Goal: Transaction & Acquisition: Purchase product/service

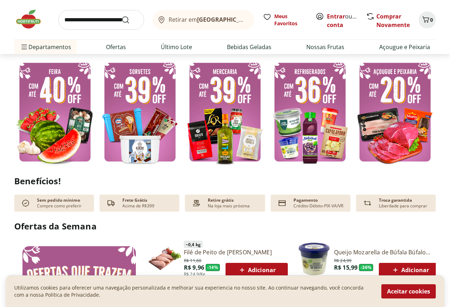
scroll to position [178, 0]
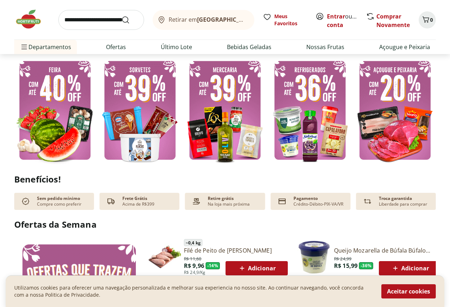
click at [51, 102] on img at bounding box center [55, 110] width 82 height 109
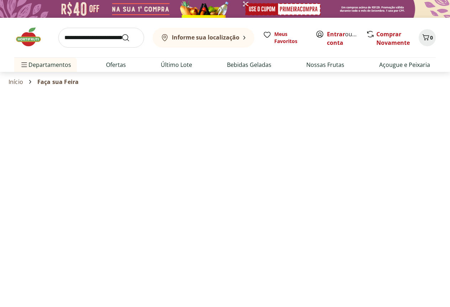
select select "**********"
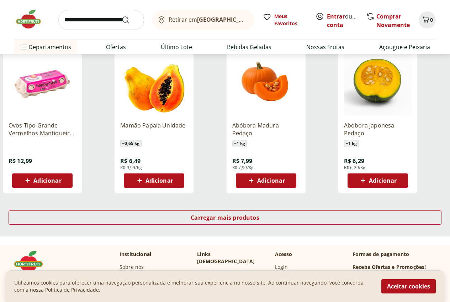
scroll to position [427, 0]
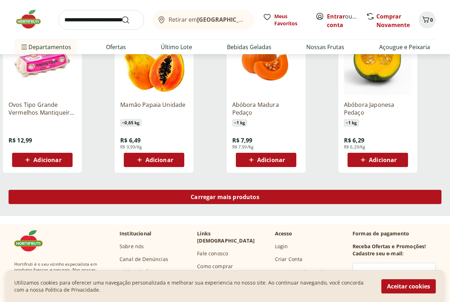
click at [260, 194] on span "Carregar mais produtos" at bounding box center [225, 197] width 69 height 6
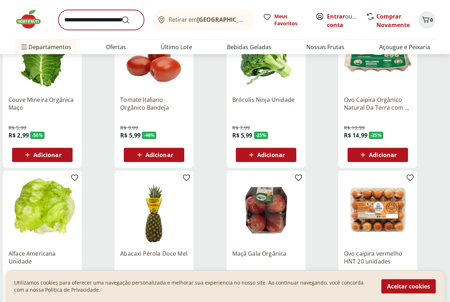
scroll to position [71, 0]
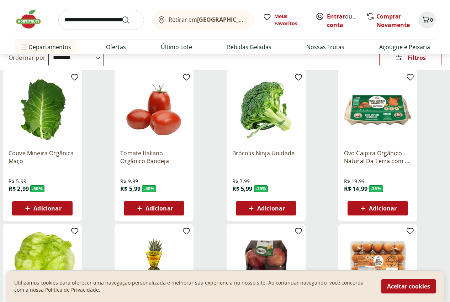
click at [86, 23] on input "search" at bounding box center [101, 20] width 86 height 20
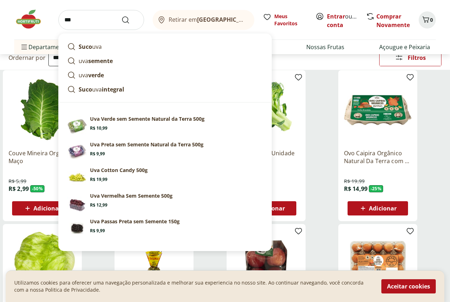
type input "***"
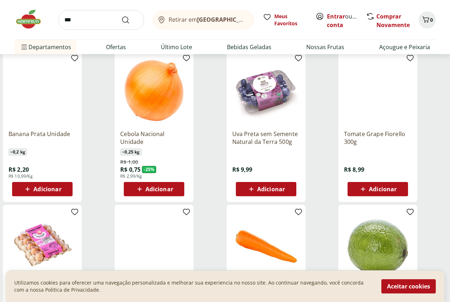
scroll to position [712, 0]
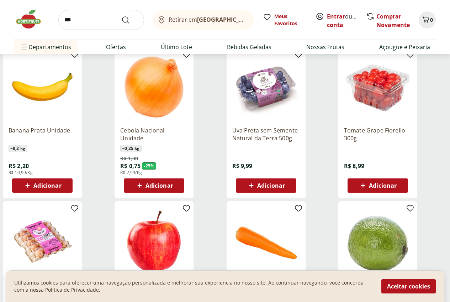
click at [79, 20] on input "***" at bounding box center [101, 20] width 86 height 20
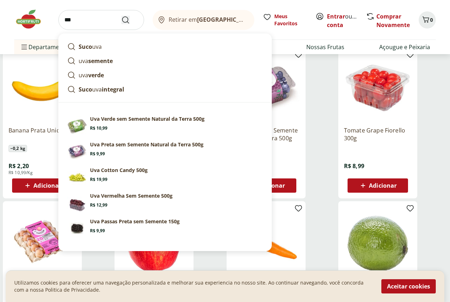
click at [127, 20] on icon "Submit Search" at bounding box center [125, 20] width 9 height 9
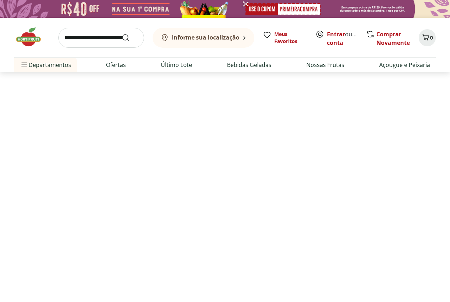
select select "**********"
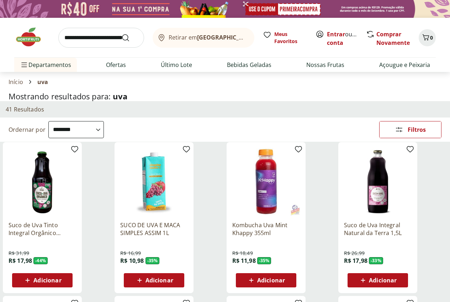
scroll to position [36, 0]
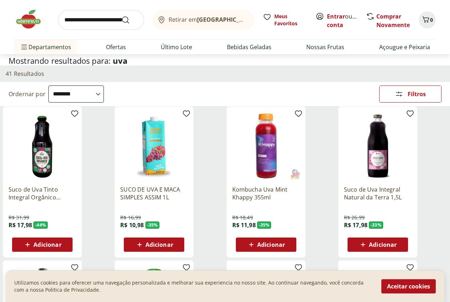
click at [76, 192] on p "Suco de Uva Tinto Integral Orgânico Natural Da Terra 1L" at bounding box center [43, 194] width 68 height 16
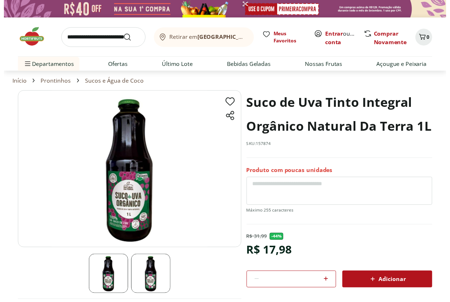
scroll to position [36, 0]
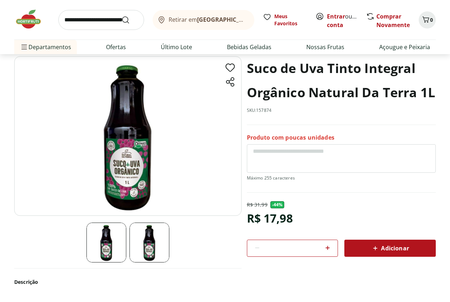
select select "**********"
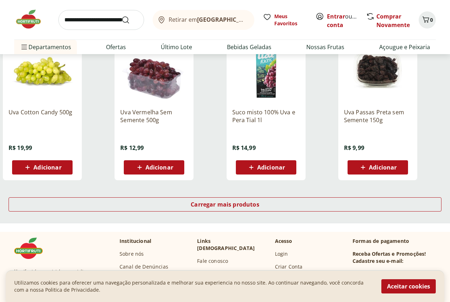
scroll to position [427, 0]
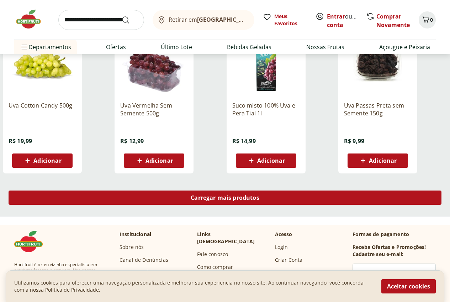
click at [260, 197] on span "Carregar mais produtos" at bounding box center [225, 198] width 69 height 6
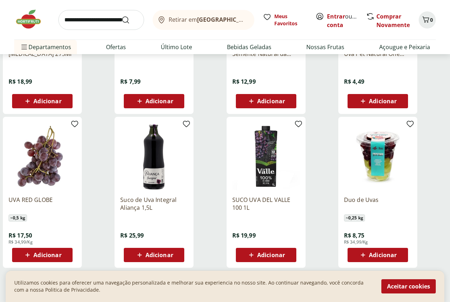
scroll to position [819, 0]
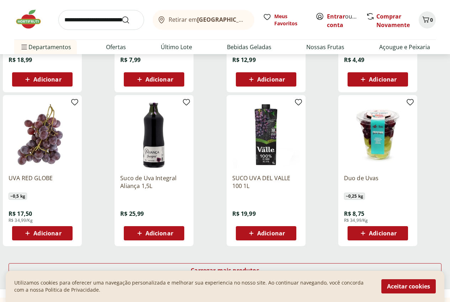
click at [76, 167] on img at bounding box center [43, 135] width 68 height 68
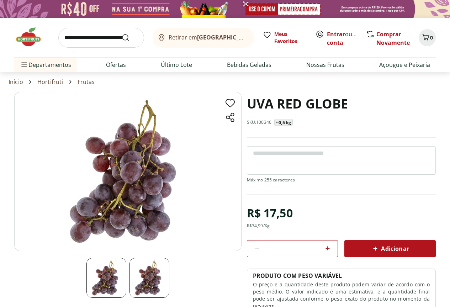
select select "**********"
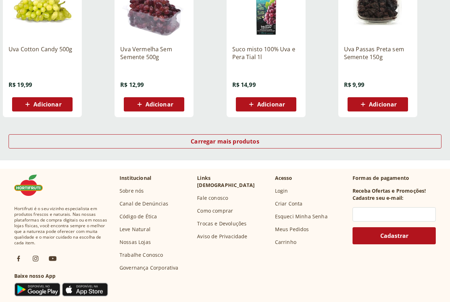
scroll to position [997, 0]
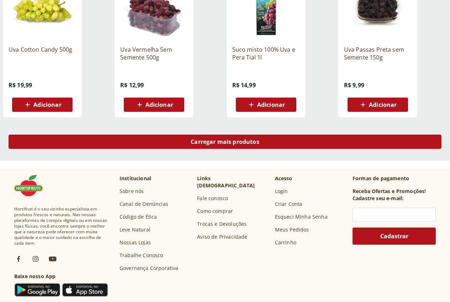
click at [260, 145] on span "Carregar mais produtos" at bounding box center [225, 142] width 69 height 6
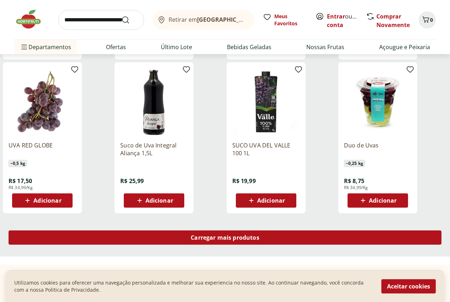
scroll to position [1425, 0]
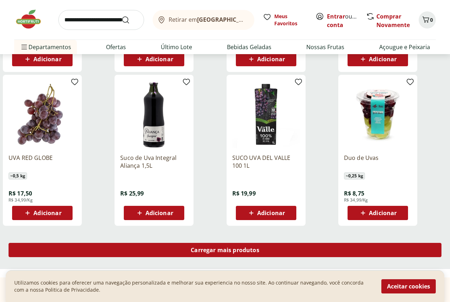
click at [260, 253] on span "Carregar mais produtos" at bounding box center [225, 250] width 69 height 6
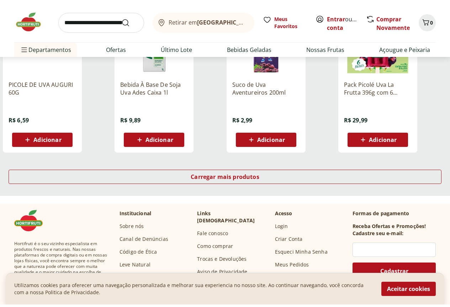
scroll to position [1995, 0]
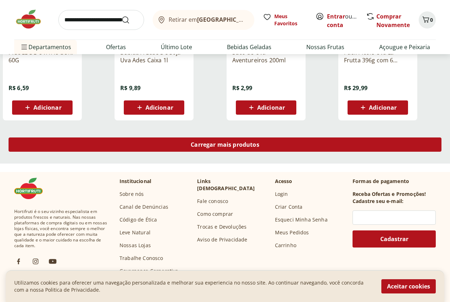
click at [260, 147] on span "Carregar mais produtos" at bounding box center [225, 145] width 69 height 6
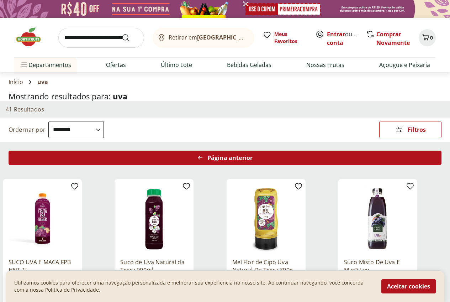
click at [288, 156] on div "Página anterior" at bounding box center [225, 158] width 433 height 14
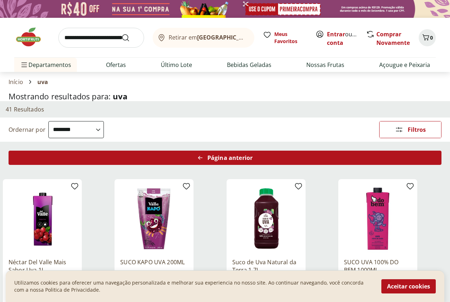
click at [253, 161] on span "Página anterior" at bounding box center [230, 158] width 45 height 6
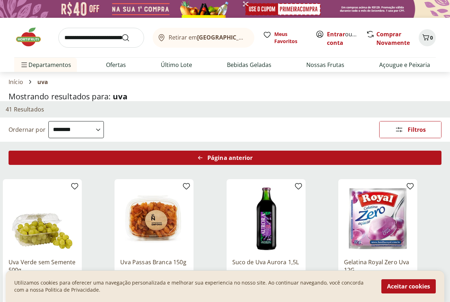
click at [253, 161] on span "Página anterior" at bounding box center [230, 158] width 45 height 6
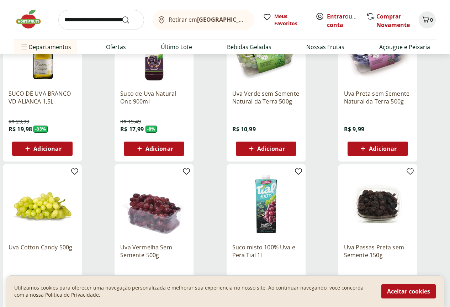
scroll to position [285, 0]
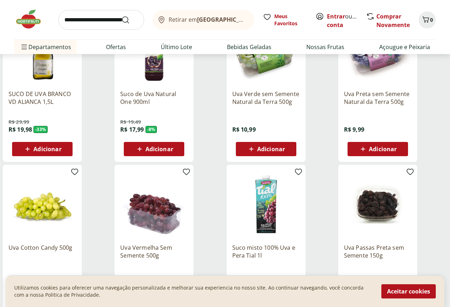
click at [381, 100] on p "Uva Preta sem Semente Natural da Terra 500g" at bounding box center [378, 98] width 68 height 16
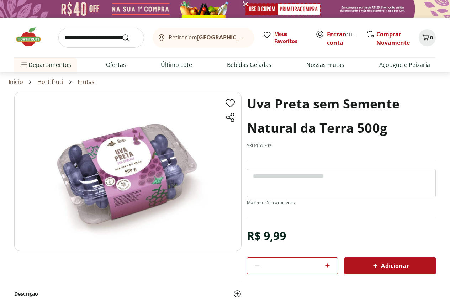
click at [256, 101] on h1 "Uva Preta sem Semente Natural da Terra 500g" at bounding box center [341, 116] width 189 height 48
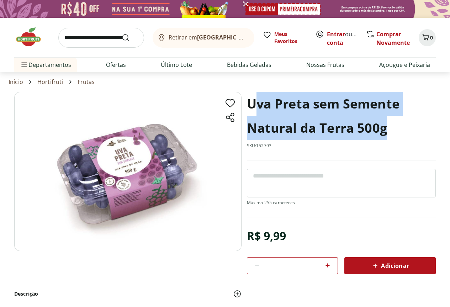
drag, startPoint x: 261, startPoint y: 101, endPoint x: 384, endPoint y: 121, distance: 124.8
click at [384, 121] on h1 "Uva Preta sem Semente Natural da Terra 500g" at bounding box center [341, 116] width 189 height 48
click at [254, 102] on h1 "Uva Preta sem Semente Natural da Terra 500g" at bounding box center [341, 116] width 189 height 48
drag, startPoint x: 254, startPoint y: 102, endPoint x: 373, endPoint y: 121, distance: 121.1
click at [373, 121] on h1 "Uva Preta sem Semente Natural da Terra 500g" at bounding box center [341, 116] width 189 height 48
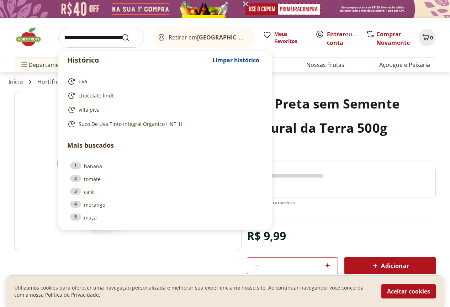
click at [111, 41] on input "search" at bounding box center [101, 38] width 86 height 20
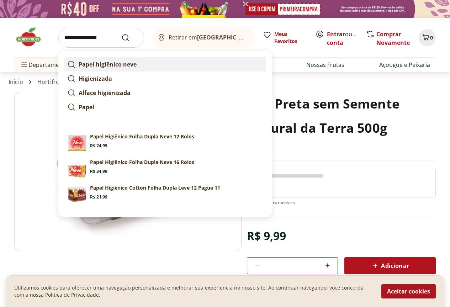
click at [105, 64] on strong "Papel higiênico neve" at bounding box center [108, 65] width 58 height 8
type input "**********"
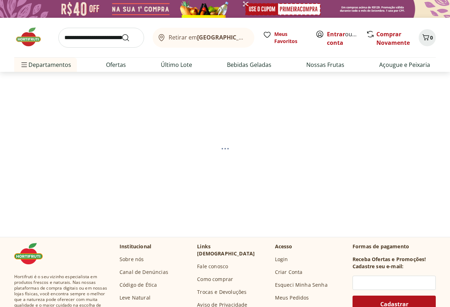
select select "**********"
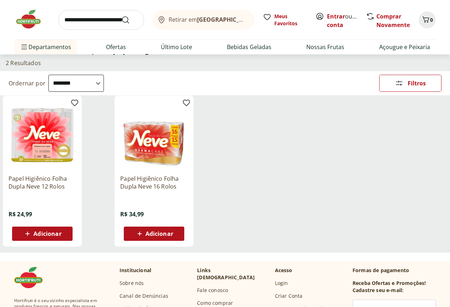
scroll to position [107, 0]
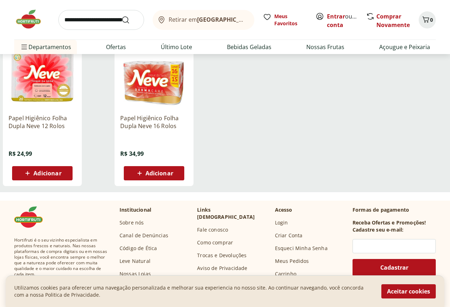
click at [76, 99] on img at bounding box center [43, 75] width 68 height 68
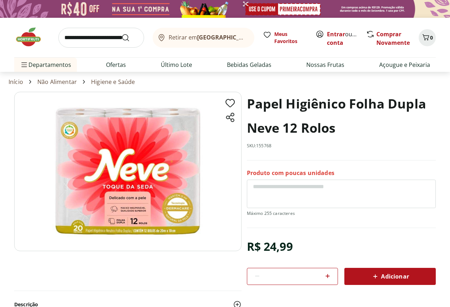
click at [257, 102] on h1 "Papel Higiênico Folha Dupla Neve 12 Rolos" at bounding box center [341, 116] width 189 height 48
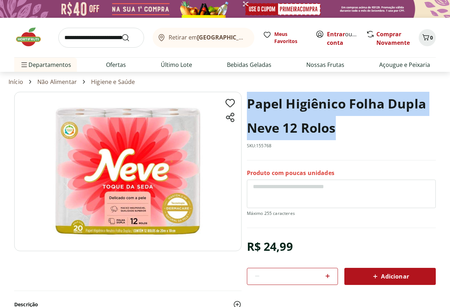
drag, startPoint x: 257, startPoint y: 102, endPoint x: 328, endPoint y: 120, distance: 73.2
click at [328, 120] on h1 "Papel Higiênico Folha Dupla Neve 12 Rolos" at bounding box center [341, 116] width 189 height 48
copy h1 "Papel Higiênico Folha Dupla Neve 12 Rolos"
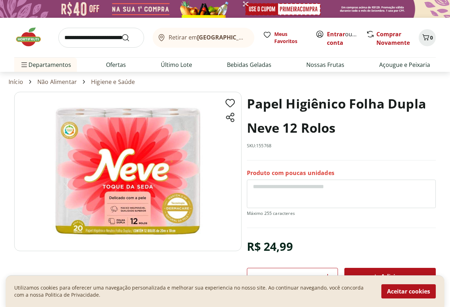
click at [94, 37] on input "search" at bounding box center [101, 38] width 86 height 20
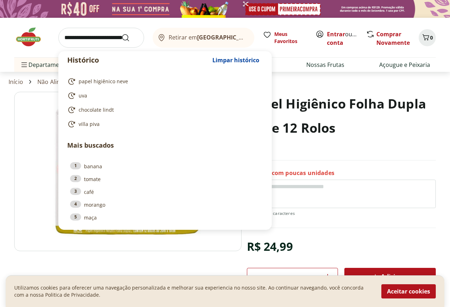
paste input "**********"
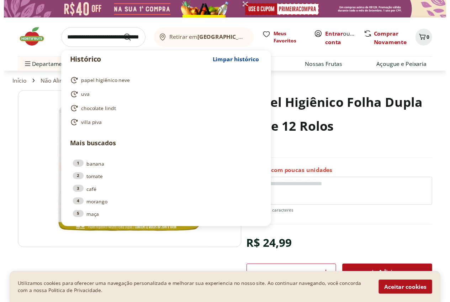
scroll to position [0, 24]
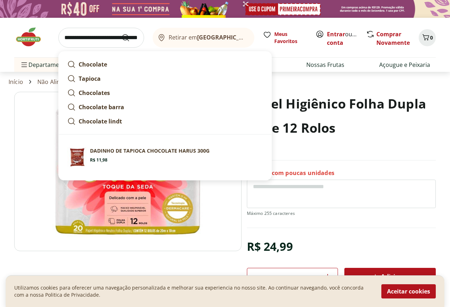
type input "**********"
click at [121, 33] on button "Submit Search" at bounding box center [129, 37] width 17 height 9
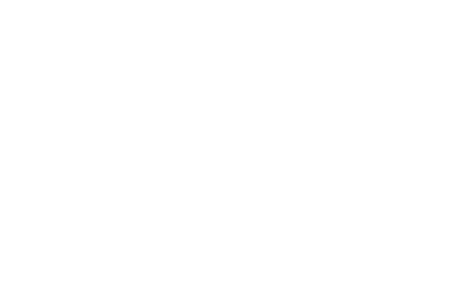
select select "**********"
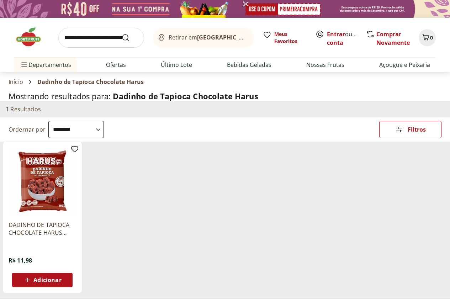
click at [76, 194] on img at bounding box center [43, 182] width 68 height 68
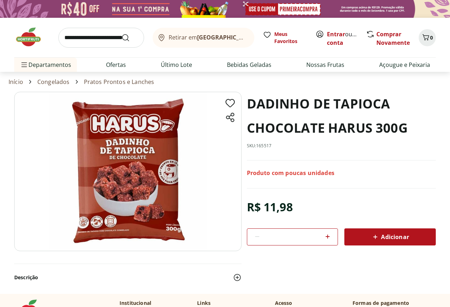
click at [272, 104] on h1 "DADINHO DE TAPIOCA CHOCOLATE HARUS 300G" at bounding box center [341, 116] width 189 height 48
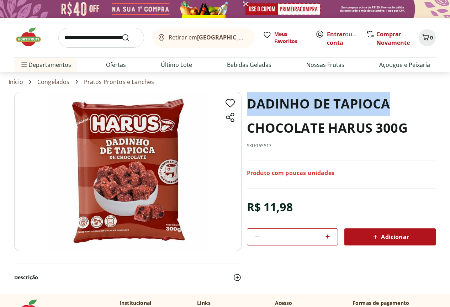
drag, startPoint x: 272, startPoint y: 104, endPoint x: 334, endPoint y: 102, distance: 62.3
click at [334, 102] on h1 "DADINHO DE TAPIOCA CHOCOLATE HARUS 300G" at bounding box center [341, 116] width 189 height 48
copy h1 "DADINHO DE TAPIOCA"
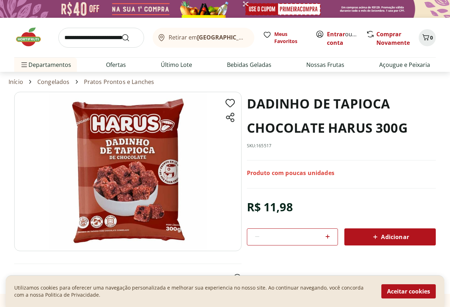
click at [92, 36] on input "search" at bounding box center [101, 38] width 86 height 20
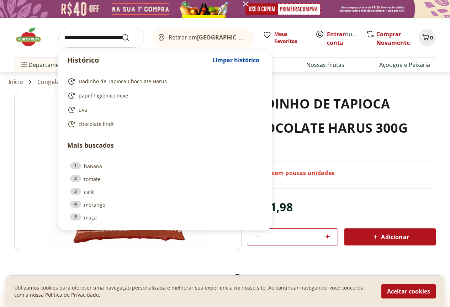
paste input "**********"
type input "**********"
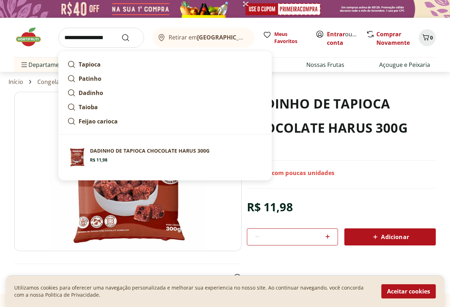
click button "Submit Search" at bounding box center [129, 37] width 17 height 9
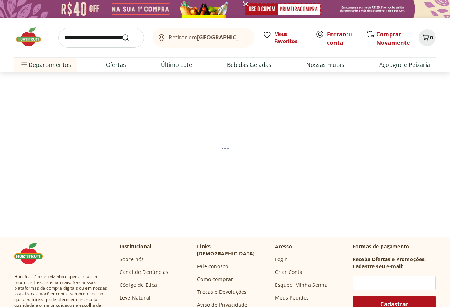
select select "**********"
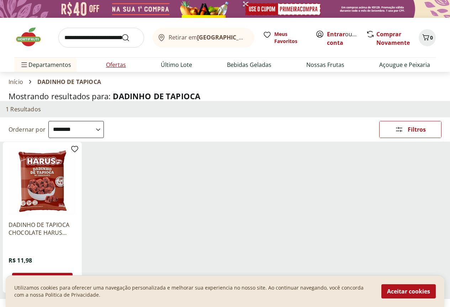
click at [124, 64] on link "Ofertas" at bounding box center [116, 65] width 20 height 9
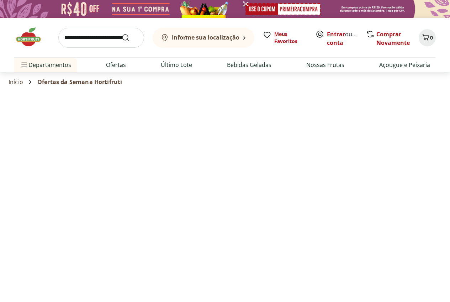
select select "**********"
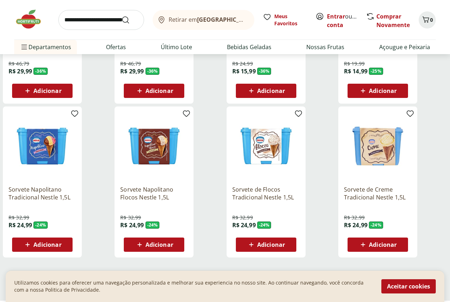
scroll to position [356, 0]
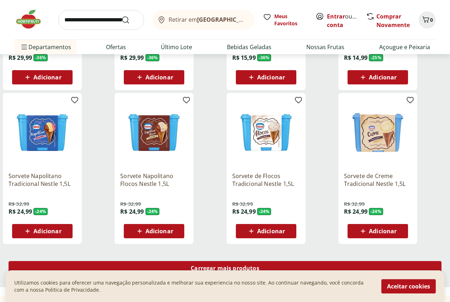
click at [256, 265] on span "Carregar mais produtos" at bounding box center [225, 268] width 69 height 6
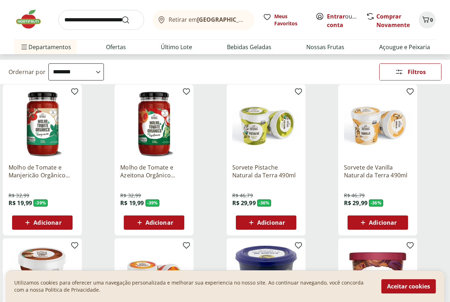
scroll to position [0, 0]
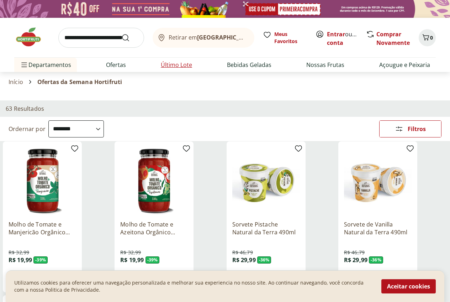
click at [185, 66] on link "Último Lote" at bounding box center [176, 65] width 31 height 9
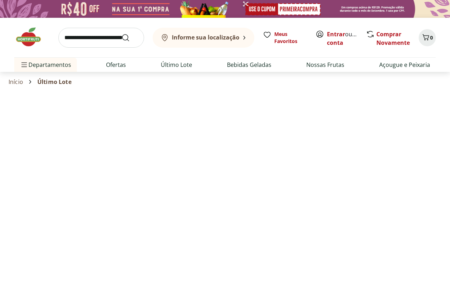
select select "**********"
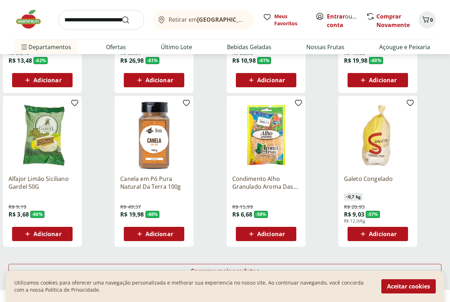
scroll to position [356, 0]
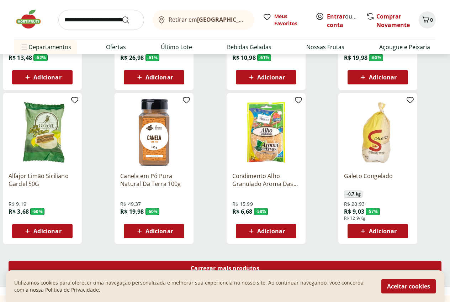
click at [305, 261] on div "Carregar mais produtos" at bounding box center [225, 268] width 433 height 14
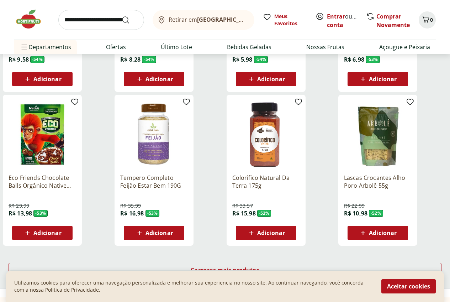
scroll to position [819, 0]
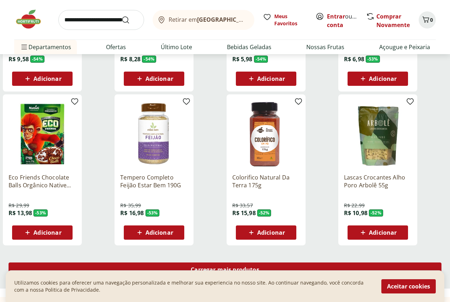
click at [260, 267] on span "Carregar mais produtos" at bounding box center [225, 270] width 69 height 6
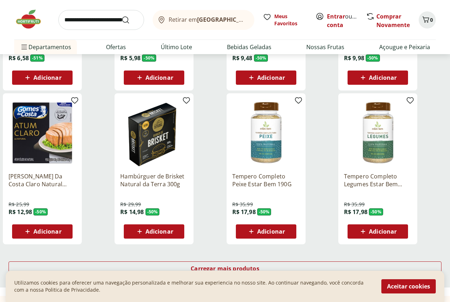
scroll to position [1317, 0]
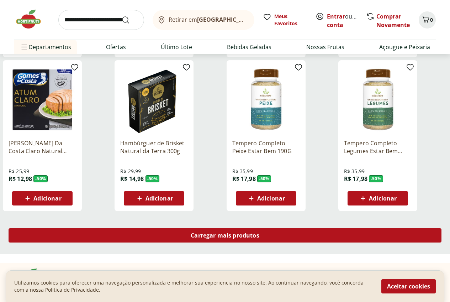
click at [260, 233] on span "Carregar mais produtos" at bounding box center [225, 236] width 69 height 6
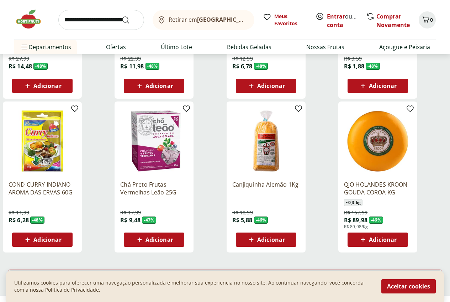
scroll to position [1745, 0]
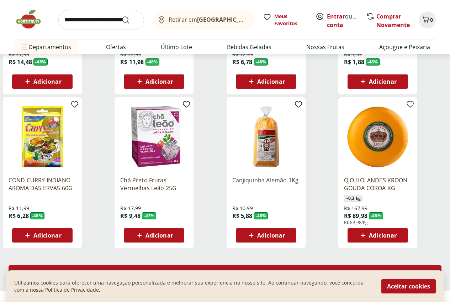
click at [260, 270] on span "Carregar mais produtos" at bounding box center [225, 273] width 69 height 6
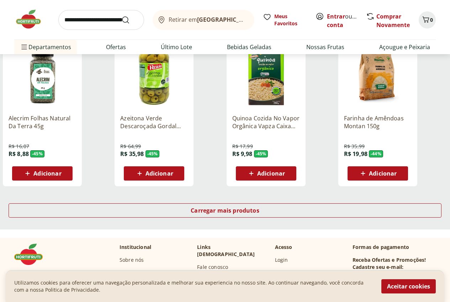
scroll to position [2279, 0]
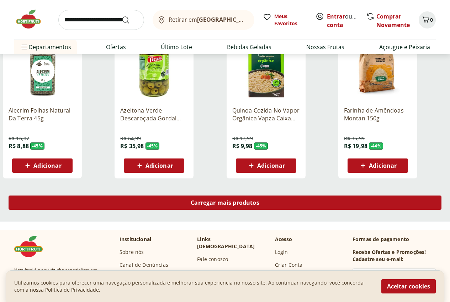
click at [284, 195] on div "Carregar mais produtos" at bounding box center [225, 202] width 433 height 14
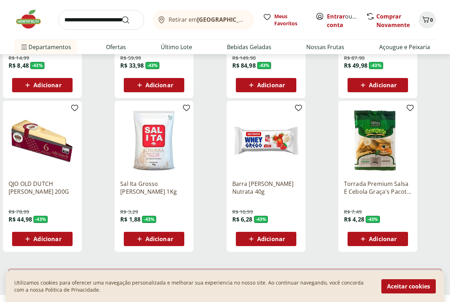
scroll to position [2671, 0]
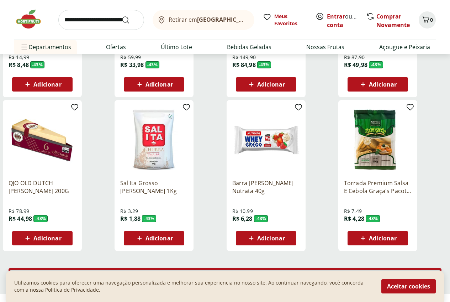
click at [260, 272] on span "Carregar mais produtos" at bounding box center [225, 275] width 69 height 6
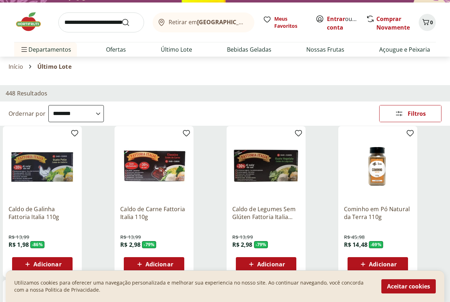
scroll to position [0, 0]
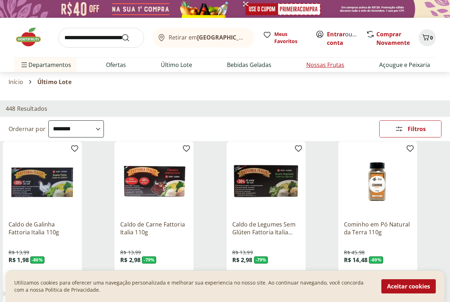
click at [330, 67] on link "Nossas Frutas" at bounding box center [326, 65] width 38 height 9
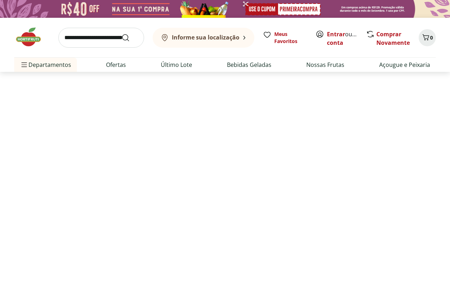
select select "**********"
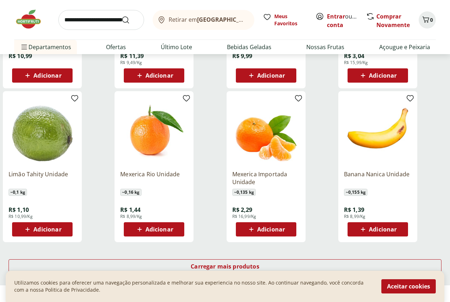
scroll to position [392, 0]
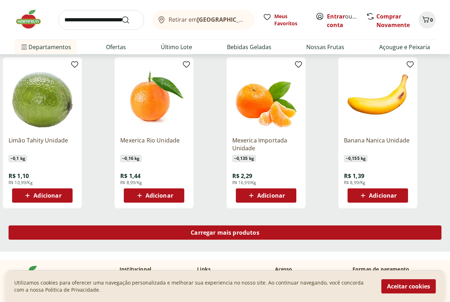
click at [260, 230] on span "Carregar mais produtos" at bounding box center [225, 233] width 69 height 6
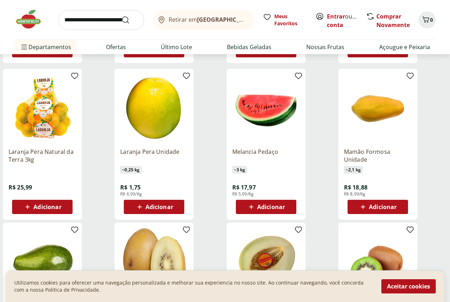
scroll to position [534, 0]
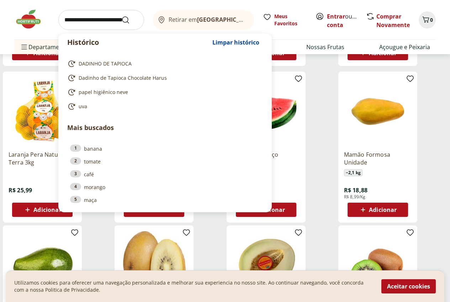
click at [93, 18] on input "search" at bounding box center [101, 20] width 86 height 20
paste input "*****"
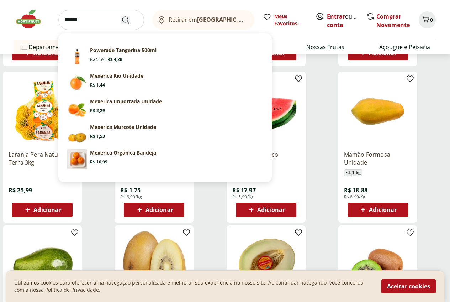
type input "*****"
click at [128, 21] on use "Submit Search" at bounding box center [125, 20] width 9 height 9
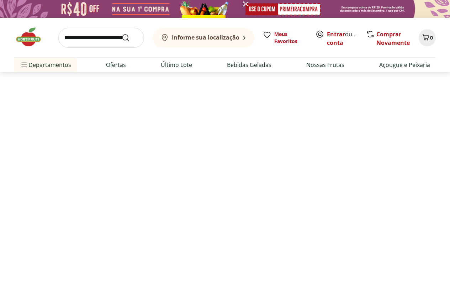
select select "**********"
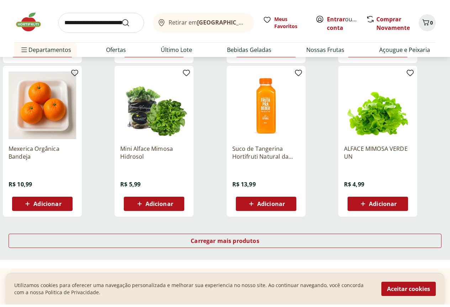
scroll to position [463, 0]
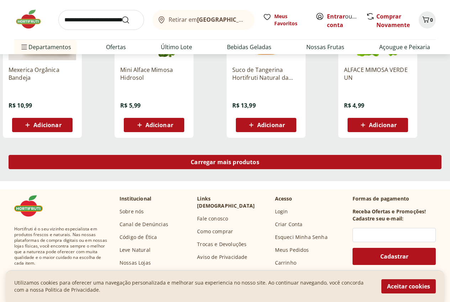
click at [260, 165] on span "Carregar mais produtos" at bounding box center [225, 162] width 69 height 6
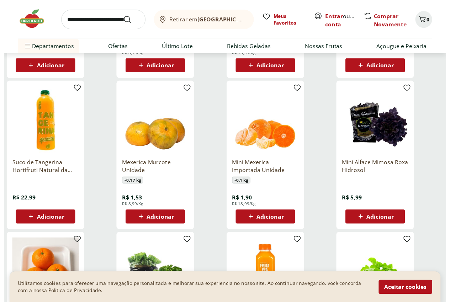
scroll to position [0, 0]
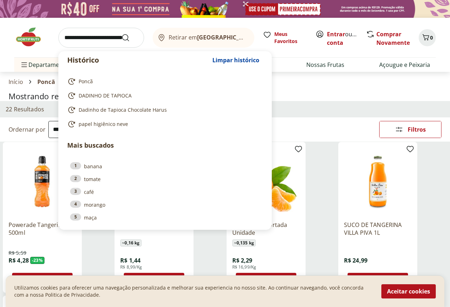
click at [101, 42] on input "search" at bounding box center [101, 38] width 86 height 20
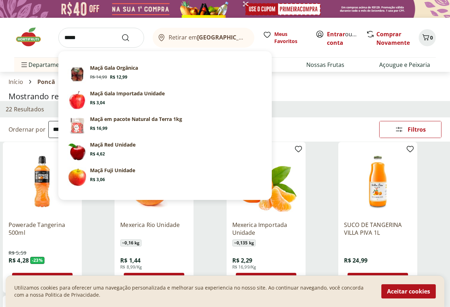
type input "*****"
click at [121, 33] on button "Submit Search" at bounding box center [129, 37] width 17 height 9
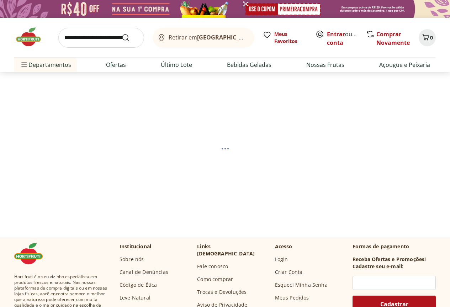
select select "**********"
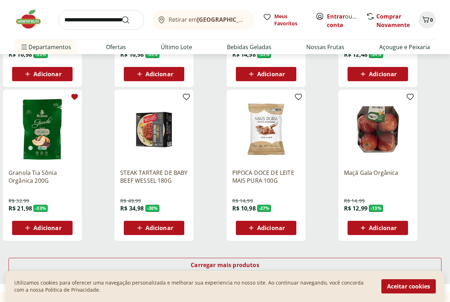
scroll to position [356, 0]
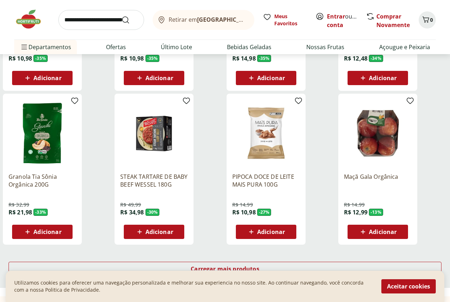
click at [0, 0] on icon at bounding box center [0, 0] width 0 height 0
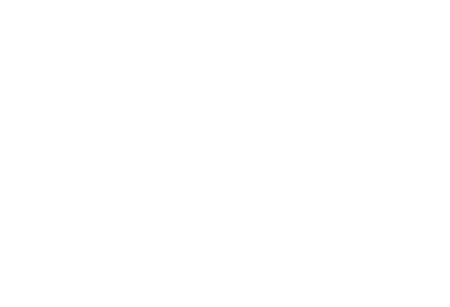
select select "**********"
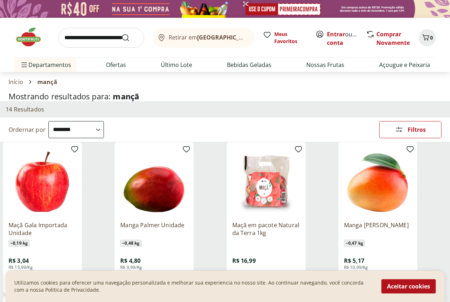
click at [87, 11] on img at bounding box center [225, 9] width 450 height 18
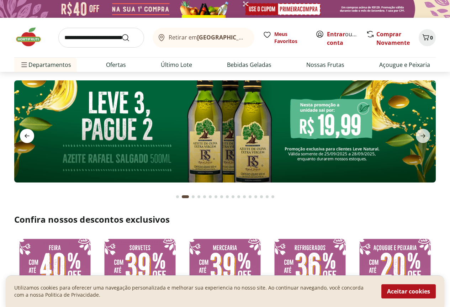
click at [28, 135] on icon "previous" at bounding box center [27, 136] width 9 height 9
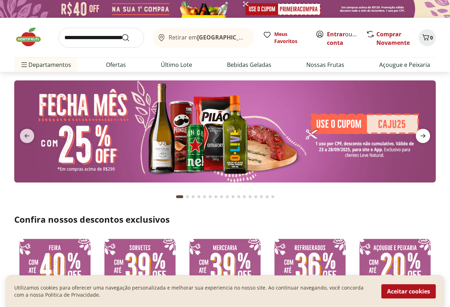
click at [422, 130] on span "next" at bounding box center [423, 136] width 14 height 14
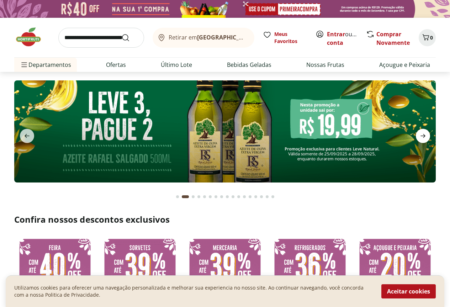
click at [422, 132] on icon "next" at bounding box center [423, 136] width 9 height 9
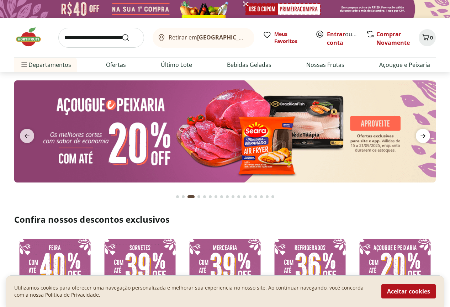
click at [419, 134] on span "next" at bounding box center [423, 136] width 14 height 14
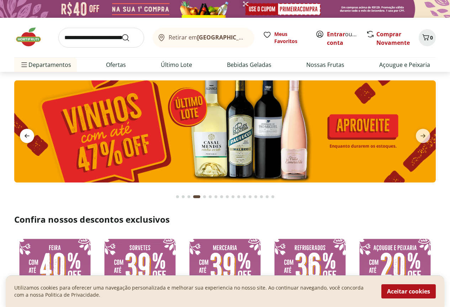
click at [27, 134] on icon "previous" at bounding box center [27, 136] width 9 height 9
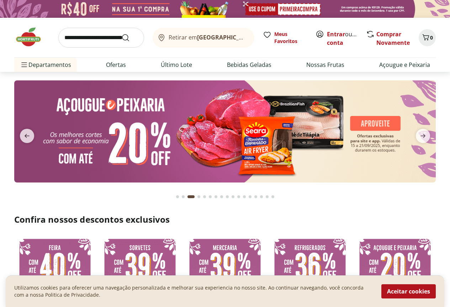
click at [240, 153] on img at bounding box center [225, 131] width 422 height 102
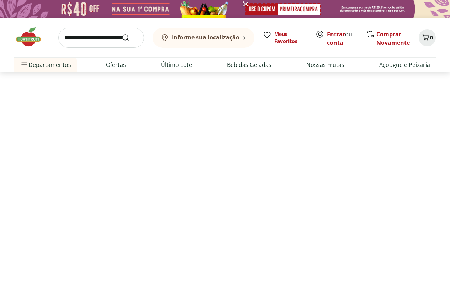
select select "**********"
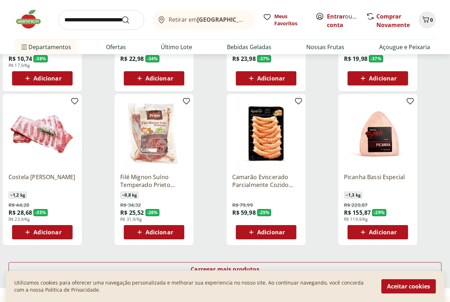
scroll to position [356, 0]
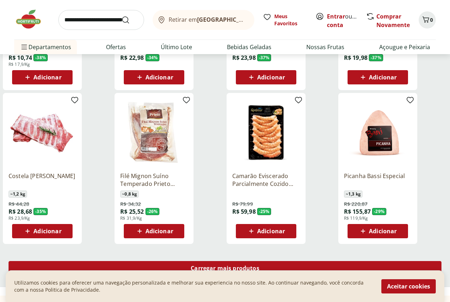
click at [295, 261] on div "Carregar mais produtos" at bounding box center [225, 268] width 433 height 14
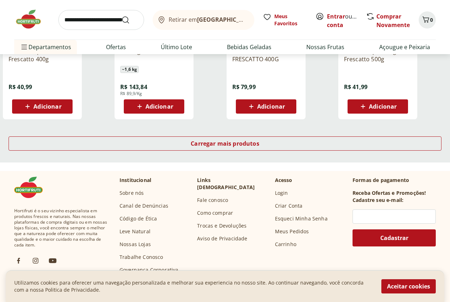
scroll to position [961, 0]
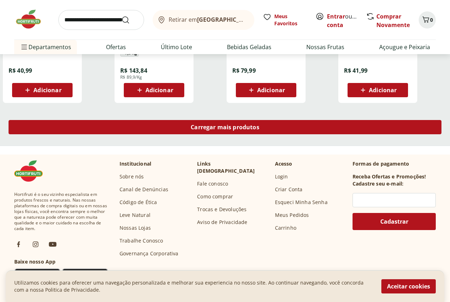
click at [303, 120] on div "Carregar mais produtos" at bounding box center [225, 127] width 433 height 14
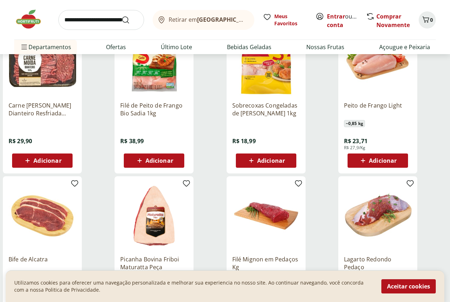
scroll to position [1282, 0]
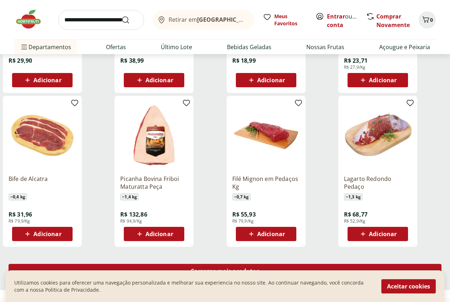
click at [282, 264] on link "Carregar mais produtos" at bounding box center [225, 272] width 433 height 17
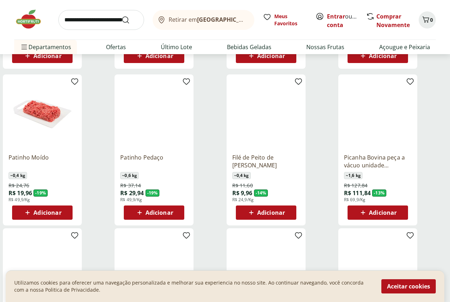
scroll to position [512, 0]
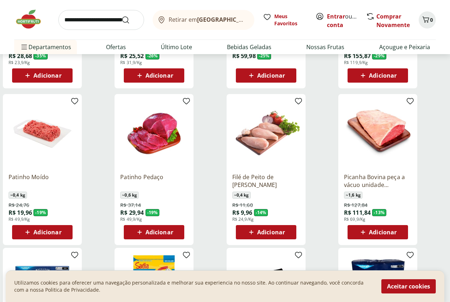
click at [188, 135] on img at bounding box center [154, 134] width 68 height 68
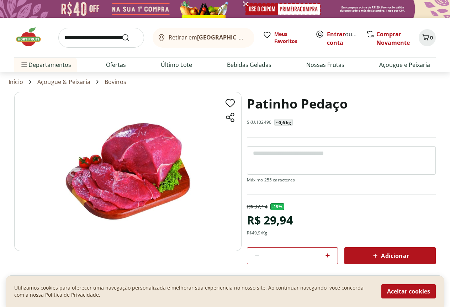
click at [264, 103] on h1 "Patinho Pedaço" at bounding box center [297, 104] width 101 height 24
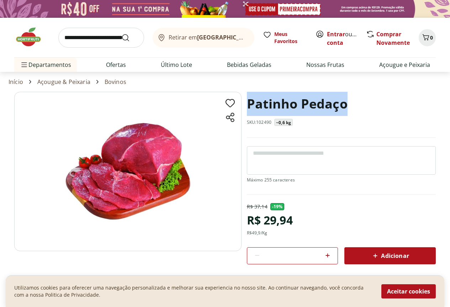
drag, startPoint x: 264, startPoint y: 103, endPoint x: 324, endPoint y: 103, distance: 60.2
click at [324, 103] on h1 "Patinho Pedaço" at bounding box center [297, 104] width 101 height 24
copy h1 "Patinho Pedaço"
